Goal: Task Accomplishment & Management: Use online tool/utility

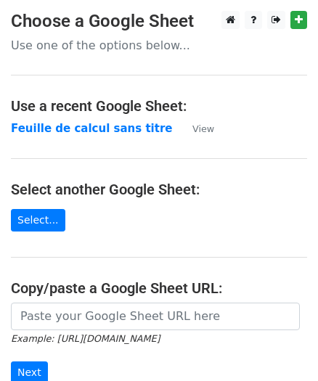
click at [96, 126] on strong "Feuille de calcul sans titre" at bounding box center [91, 128] width 161 height 13
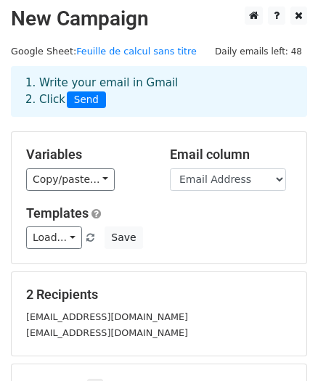
scroll to position [3, 0]
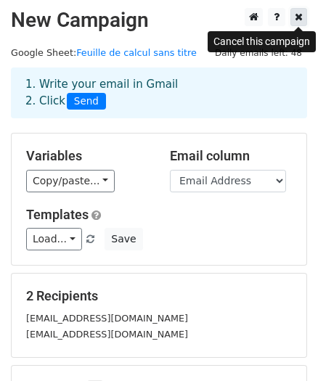
click at [305, 13] on link at bounding box center [298, 17] width 17 height 18
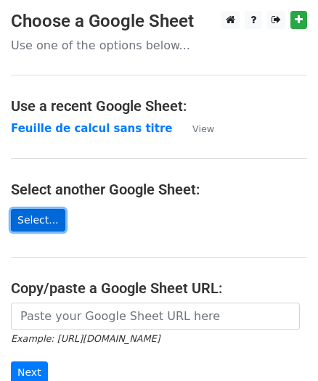
click at [37, 223] on link "Select..." at bounding box center [38, 220] width 54 height 22
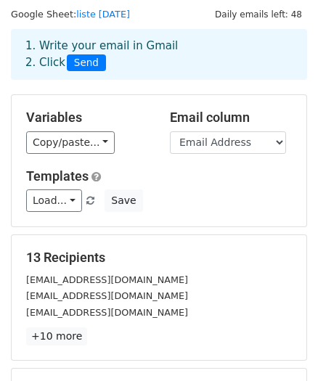
scroll to position [46, 0]
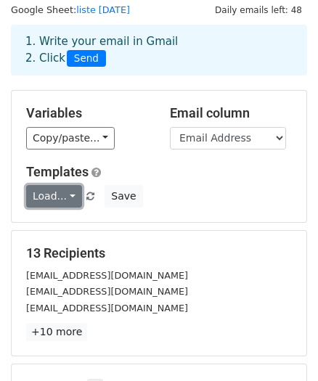
click at [57, 191] on link "Load..." at bounding box center [54, 196] width 56 height 22
click at [56, 225] on link "hey" at bounding box center [84, 228] width 115 height 23
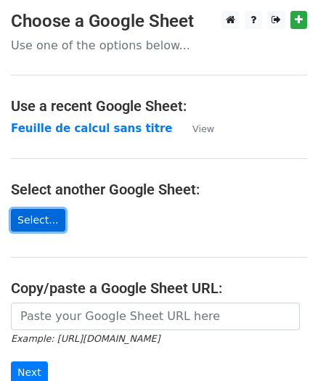
click at [30, 217] on link "Select..." at bounding box center [38, 220] width 54 height 22
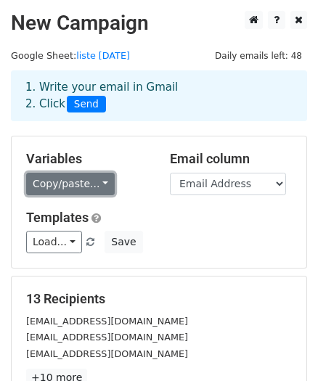
click at [50, 181] on link "Copy/paste..." at bounding box center [70, 184] width 88 height 22
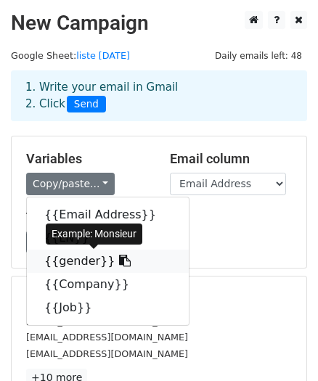
click at [63, 259] on link "{{gender}}" at bounding box center [108, 260] width 162 height 23
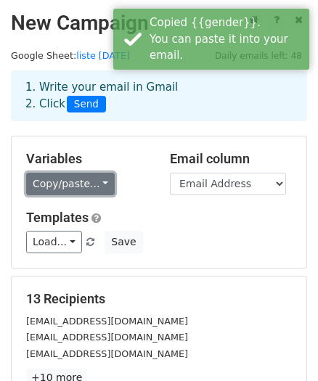
click at [63, 178] on link "Copy/paste..." at bounding box center [70, 184] width 88 height 22
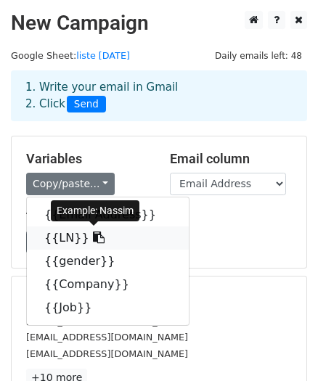
click at [54, 238] on link "{{LN}}" at bounding box center [108, 237] width 162 height 23
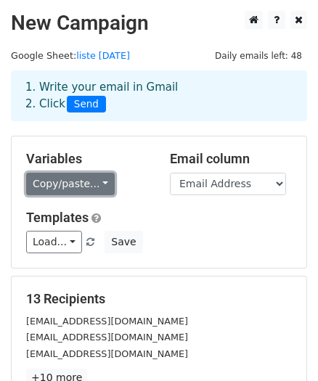
click at [49, 189] on link "Copy/paste..." at bounding box center [70, 184] width 88 height 22
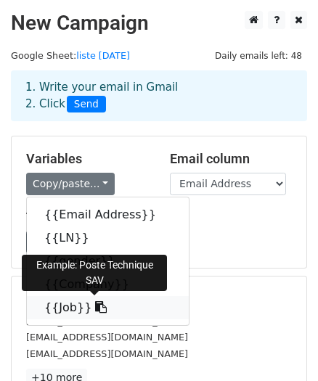
click at [65, 310] on link "{{Job}}" at bounding box center [108, 307] width 162 height 23
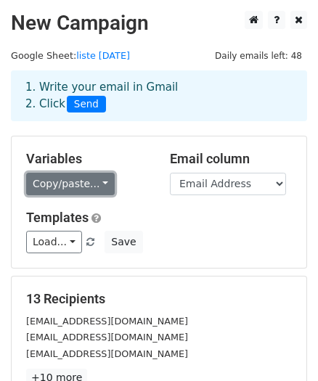
click at [53, 179] on link "Copy/paste..." at bounding box center [70, 184] width 88 height 22
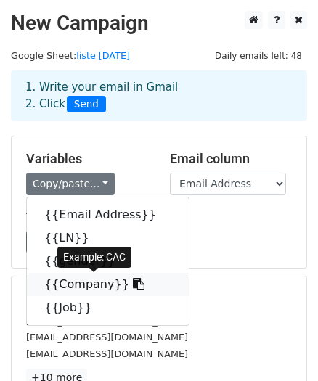
click at [73, 284] on link "{{Company}}" at bounding box center [108, 284] width 162 height 23
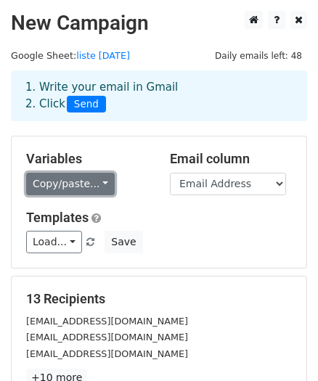
click at [67, 178] on link "Copy/paste..." at bounding box center [70, 184] width 88 height 22
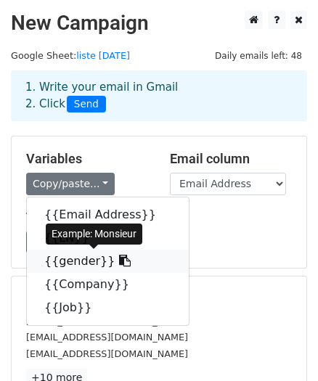
click at [65, 257] on link "{{gender}}" at bounding box center [108, 260] width 162 height 23
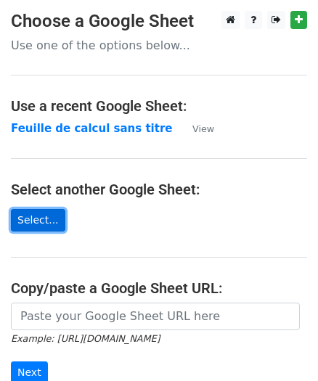
click at [32, 224] on link "Select..." at bounding box center [38, 220] width 54 height 22
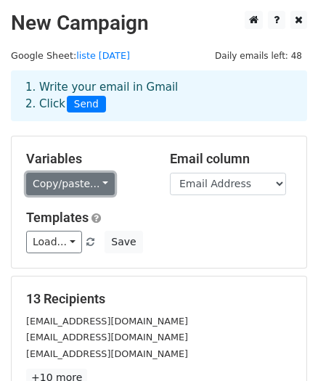
click at [57, 189] on link "Copy/paste..." at bounding box center [70, 184] width 88 height 22
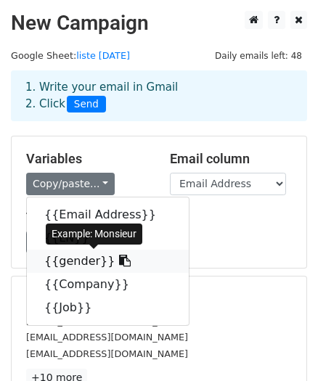
click at [68, 259] on link "{{gender}}" at bounding box center [108, 260] width 162 height 23
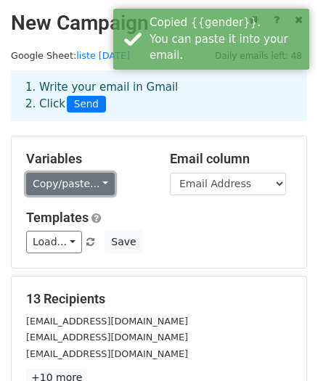
click at [72, 179] on link "Copy/paste..." at bounding box center [70, 184] width 88 height 22
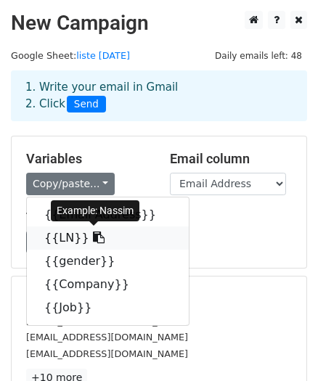
click at [59, 231] on link "{{LN}}" at bounding box center [108, 237] width 162 height 23
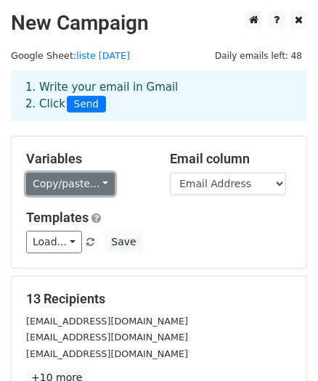
click at [56, 183] on link "Copy/paste..." at bounding box center [70, 184] width 88 height 22
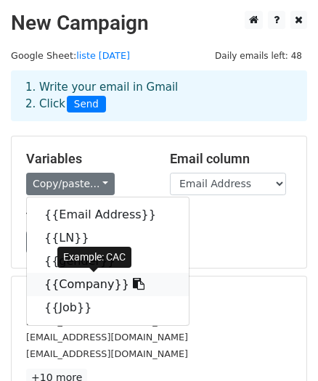
click at [67, 278] on link "{{Company}}" at bounding box center [108, 284] width 162 height 23
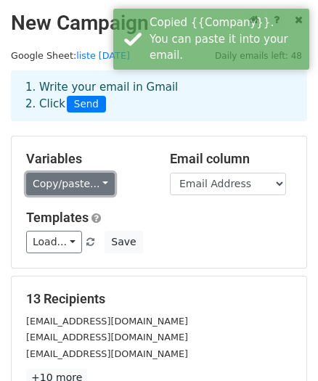
click at [62, 186] on link "Copy/paste..." at bounding box center [70, 184] width 88 height 22
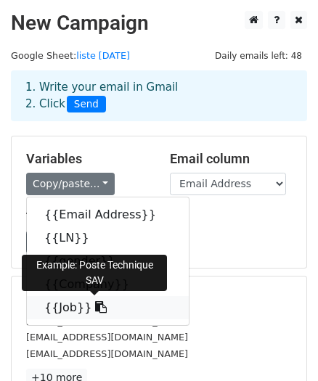
click at [65, 302] on link "{{Job}}" at bounding box center [108, 307] width 162 height 23
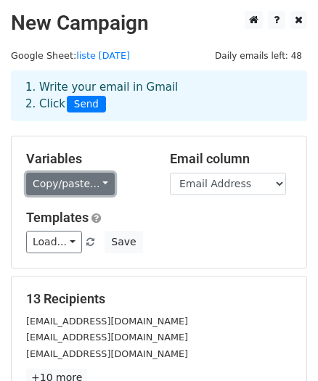
click at [51, 187] on link "Copy/paste..." at bounding box center [70, 184] width 88 height 22
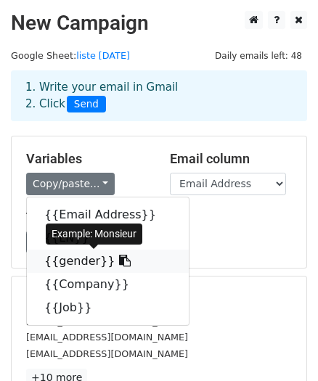
click at [65, 262] on link "{{gender}}" at bounding box center [108, 260] width 162 height 23
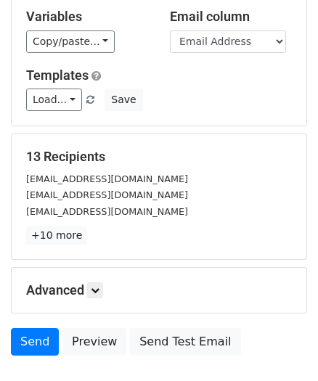
scroll to position [239, 0]
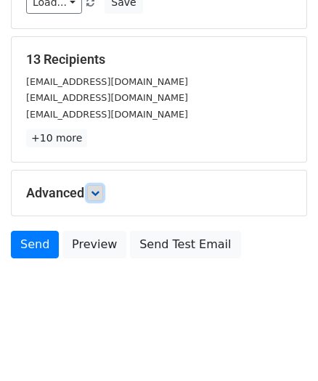
click at [94, 189] on icon at bounding box center [95, 192] width 9 height 9
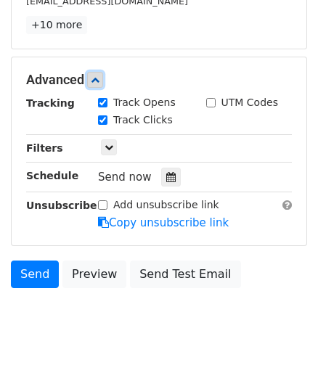
scroll to position [362, 0]
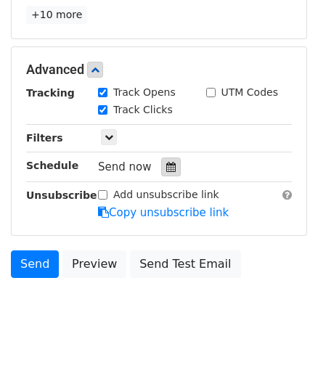
click at [166, 165] on icon at bounding box center [170, 167] width 9 height 10
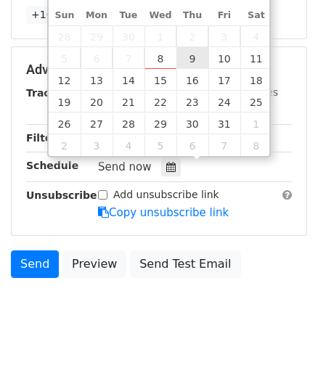
type input "2025-10-09 12:00"
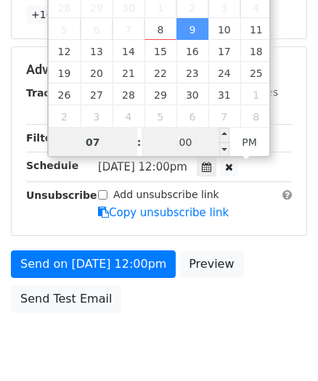
type input "07"
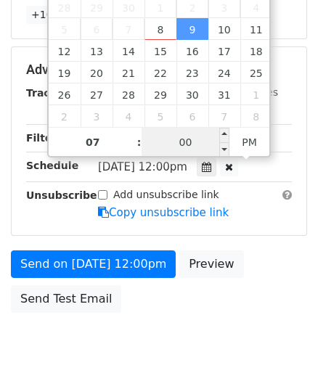
type input "2025-10-09 19:00"
click at [186, 145] on input "00" at bounding box center [185, 142] width 88 height 29
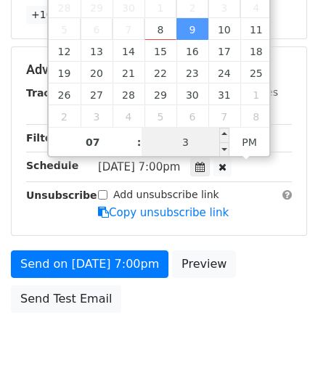
type input "30"
type input "2025-10-09 07:30"
click at [248, 141] on span "AM" at bounding box center [249, 142] width 40 height 29
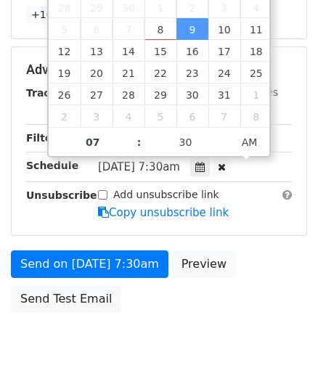
click at [271, 170] on div "Thu, Oct 9, 7:30am 2025-10-09 07:30" at bounding box center [194, 167] width 215 height 20
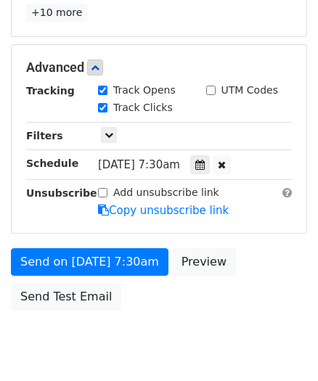
scroll to position [370, 0]
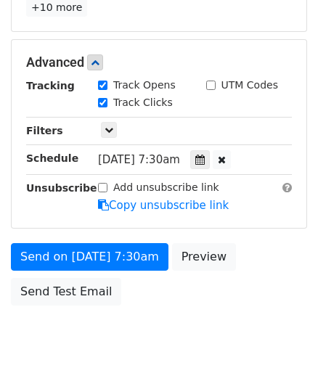
click at [88, 270] on link "Send on Oct 9 at 7:30am" at bounding box center [89, 257] width 157 height 28
click at [83, 270] on link "Send on Oct 9 at 7:30am" at bounding box center [89, 257] width 157 height 28
type input "template"
click button "Save"
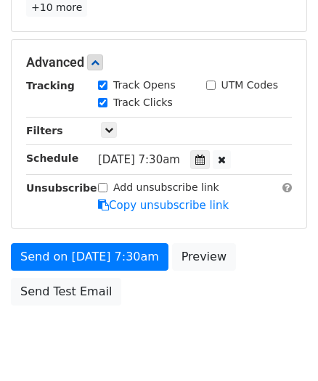
scroll to position [415, 0]
click at [101, 243] on link "Send on Oct 9 at 7:30am" at bounding box center [89, 257] width 157 height 28
click at [57, 243] on link "Send on Oct 9 at 7:30am" at bounding box center [89, 257] width 157 height 28
